Goal: Transaction & Acquisition: Purchase product/service

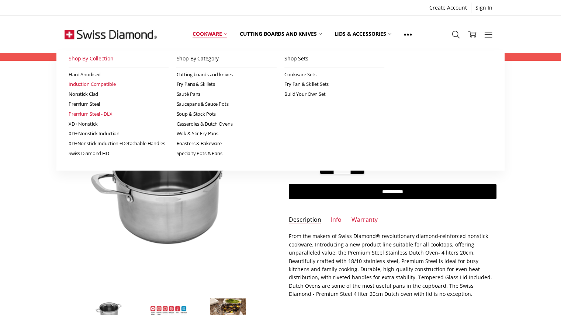
click at [99, 115] on link "Premium Steel - DLX" at bounding box center [119, 114] width 100 height 10
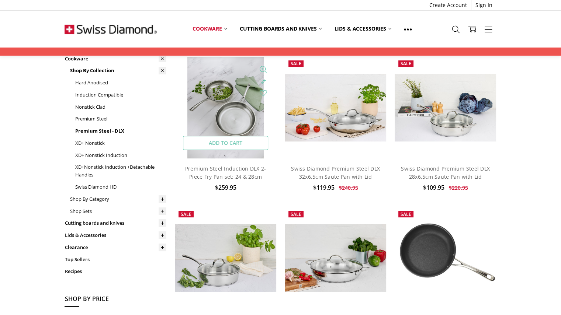
scroll to position [49, 0]
click at [99, 119] on link "Premium Steel" at bounding box center [120, 119] width 91 height 12
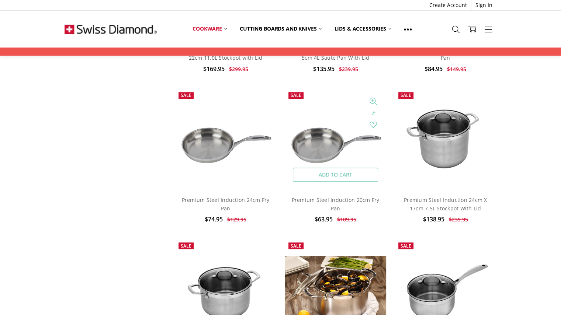
scroll to position [476, 0]
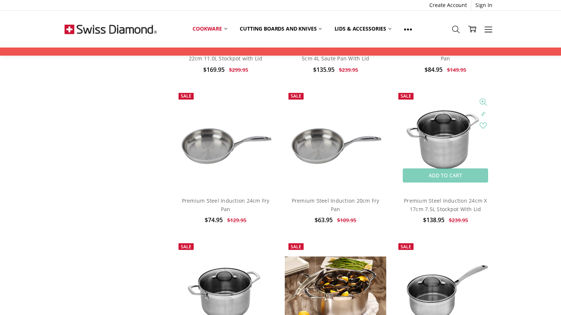
click at [440, 151] on img at bounding box center [445, 139] width 102 height 67
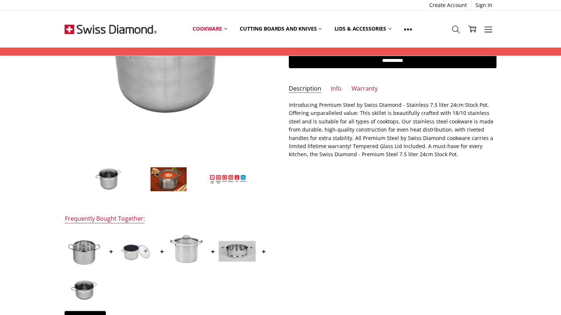
scroll to position [128, 0]
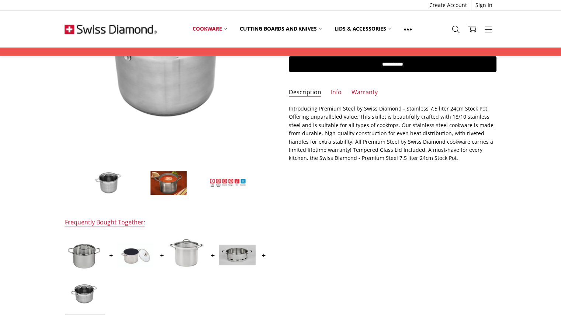
click at [180, 183] on img at bounding box center [168, 183] width 37 height 25
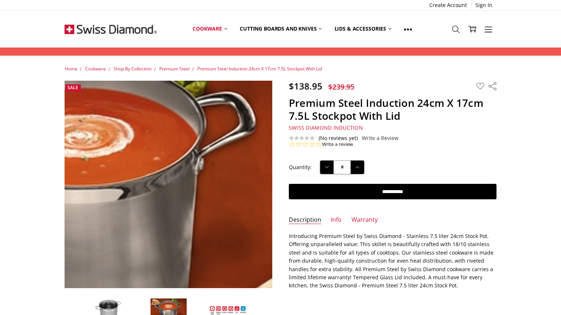
scroll to position [0, 0]
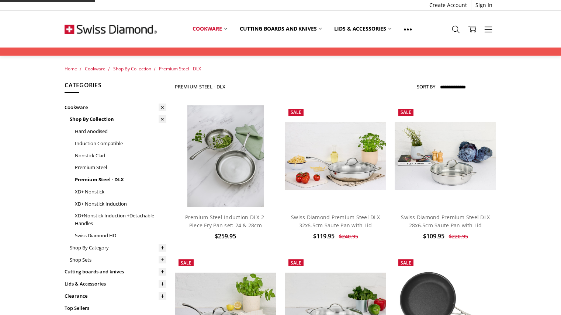
scroll to position [49, 0]
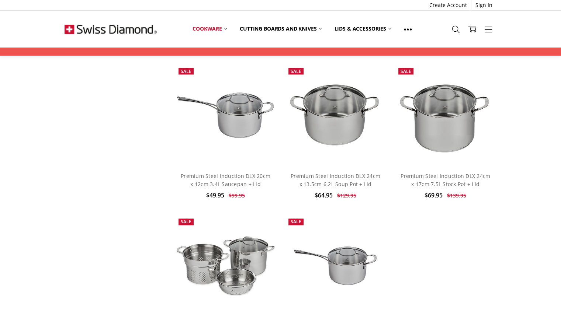
scroll to position [973, 0]
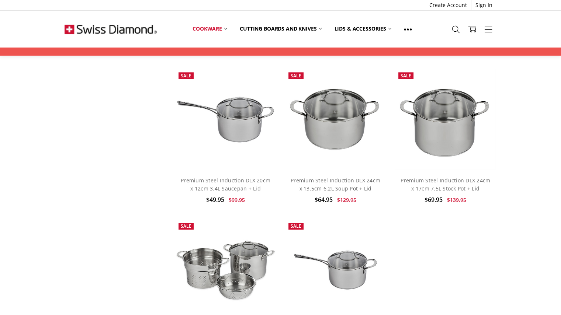
click at [347, 184] on h4 "Premium Steel Induction DLX 24cm x 13.5cm 6.2L Soup Pot + Lid" at bounding box center [336, 185] width 94 height 17
click at [345, 188] on link "Premium Steel Induction DLX 24cm x 13.5cm 6.2L Soup Pot + Lid" at bounding box center [335, 184] width 90 height 15
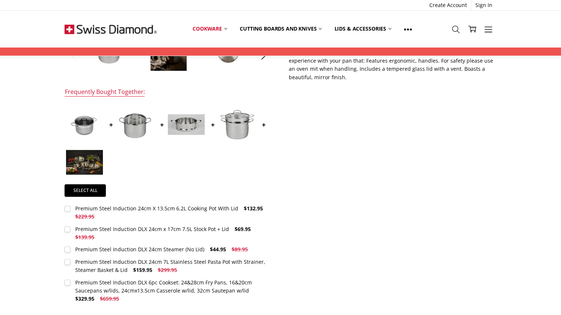
scroll to position [258, 0]
click at [164, 207] on div "Premium Steel Induction 24cm X 13.5cm 6.2L Cooking Pot With Lid" at bounding box center [156, 208] width 163 height 7
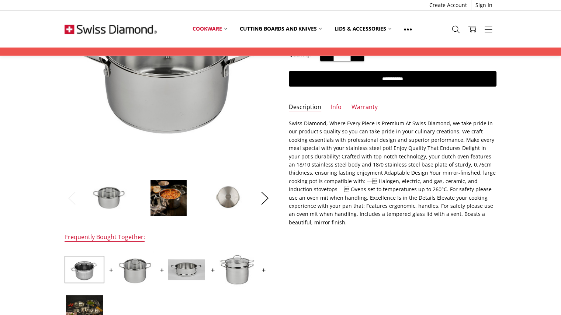
scroll to position [113, 0]
